Goal: Information Seeking & Learning: Learn about a topic

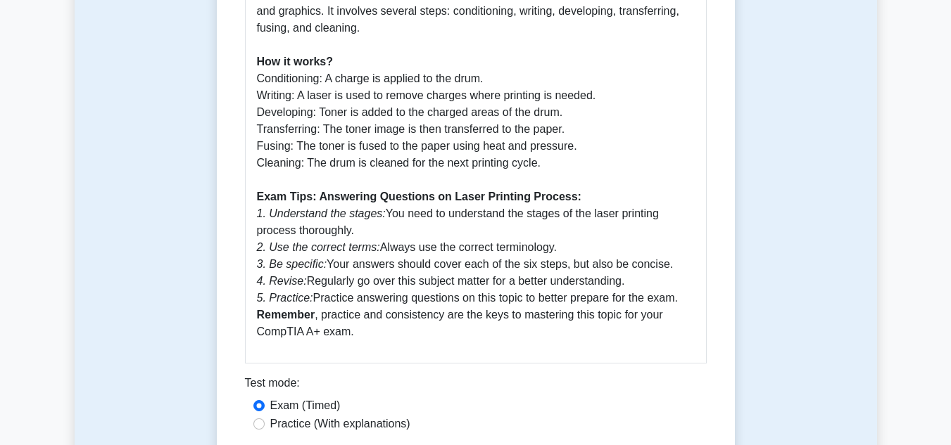
scroll to position [844, 0]
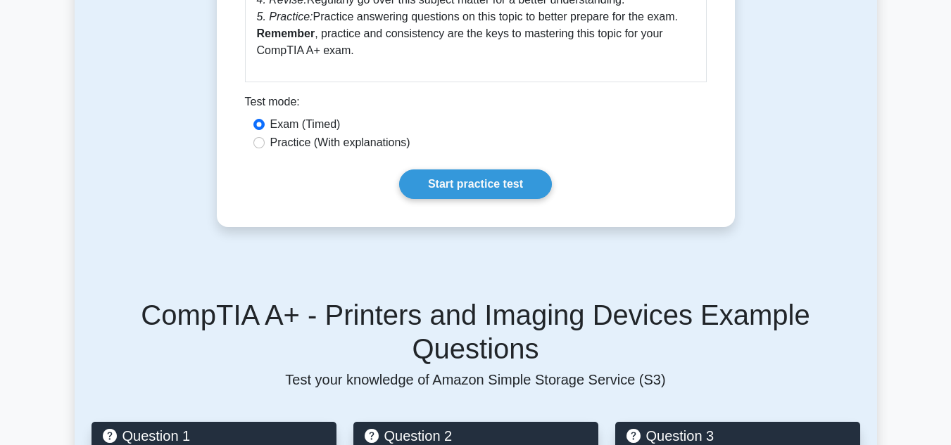
click at [315, 146] on label "Practice (With explanations)" at bounding box center [340, 142] width 140 height 17
click at [265, 146] on input "Practice (With explanations)" at bounding box center [258, 142] width 11 height 11
radio input "true"
click at [478, 174] on link "Start practice test" at bounding box center [475, 185] width 153 height 30
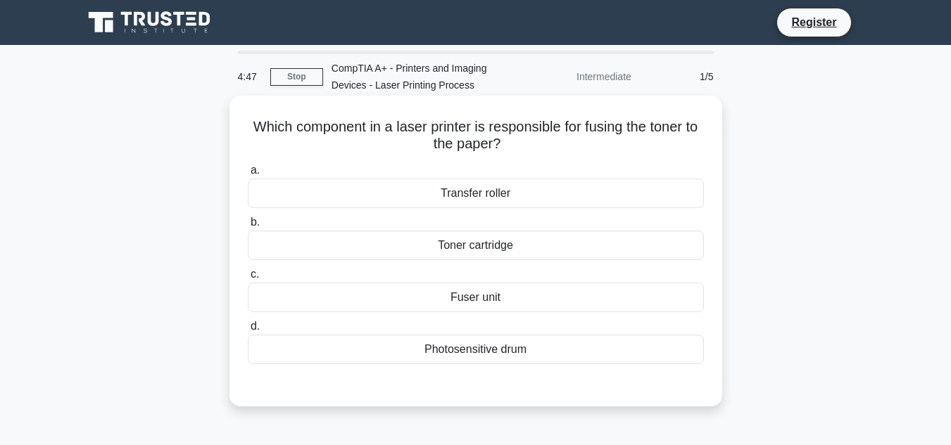
click at [488, 255] on div "Toner cartridge" at bounding box center [476, 246] width 456 height 30
click at [248, 227] on input "b. Toner cartridge" at bounding box center [248, 222] width 0 height 9
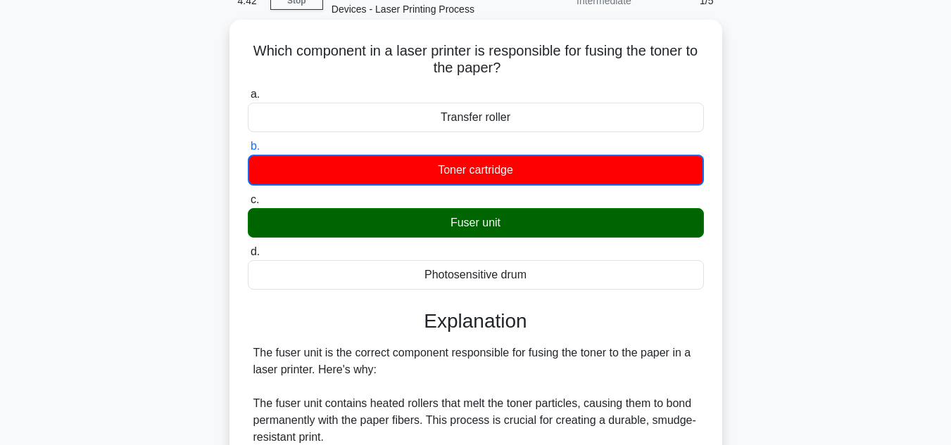
scroll to position [211, 0]
